Goal: Transaction & Acquisition: Purchase product/service

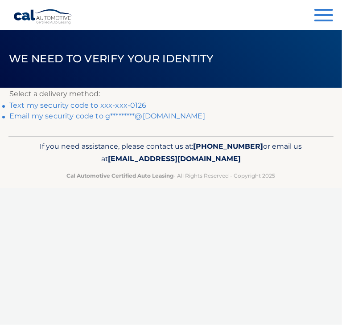
click at [123, 106] on link "Text my security code to xxx-xxx-0126" at bounding box center [77, 105] width 137 height 8
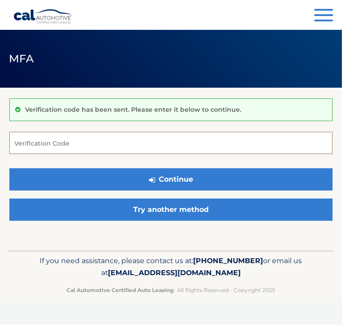
click at [153, 141] on input "Verification Code" at bounding box center [170, 143] width 323 height 22
type input "037857"
click at [164, 191] on div "Continue Try another method" at bounding box center [170, 195] width 323 height 61
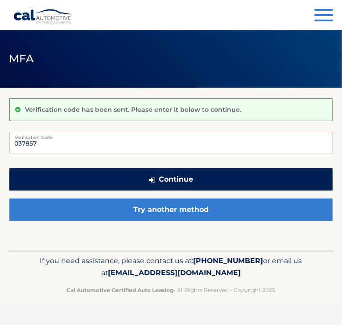
click at [174, 185] on button "Continue" at bounding box center [170, 179] width 323 height 22
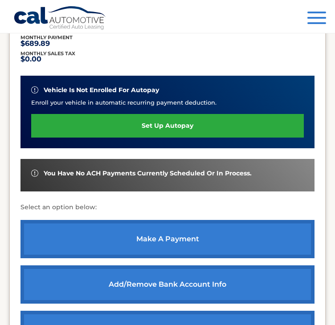
scroll to position [204, 0]
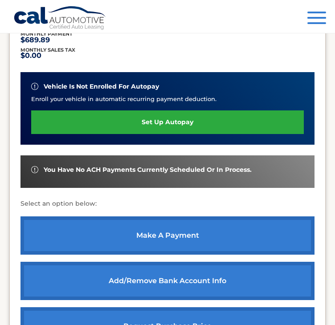
click at [171, 238] on link "make a payment" at bounding box center [167, 236] width 294 height 38
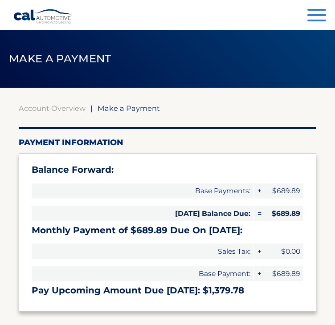
select select "NTk0ZTMwNTgtY2E4YS00ZDMxLTkzZTUtYTBlMzI2OTFiZWQ5"
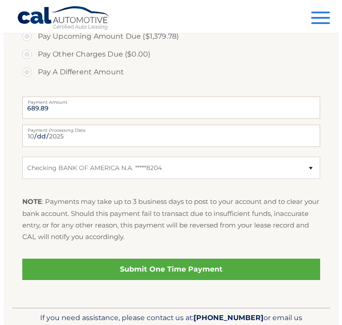
scroll to position [334, 0]
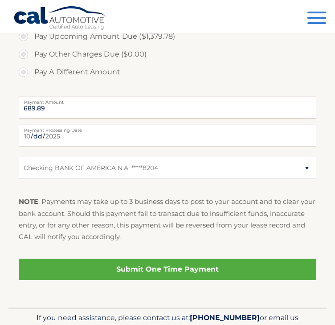
click at [180, 267] on link "Submit One Time Payment" at bounding box center [168, 269] width 298 height 21
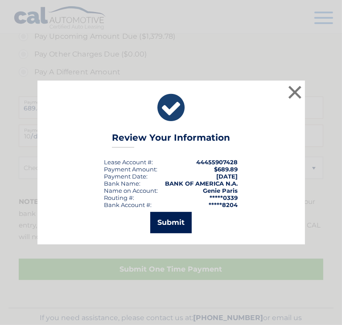
click at [169, 219] on button "Submit" at bounding box center [170, 222] width 41 height 21
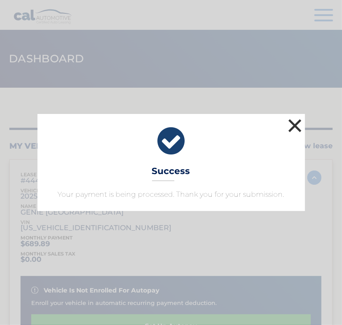
click at [293, 126] on button "×" at bounding box center [295, 126] width 18 height 18
